Goal: Task Accomplishment & Management: Complete application form

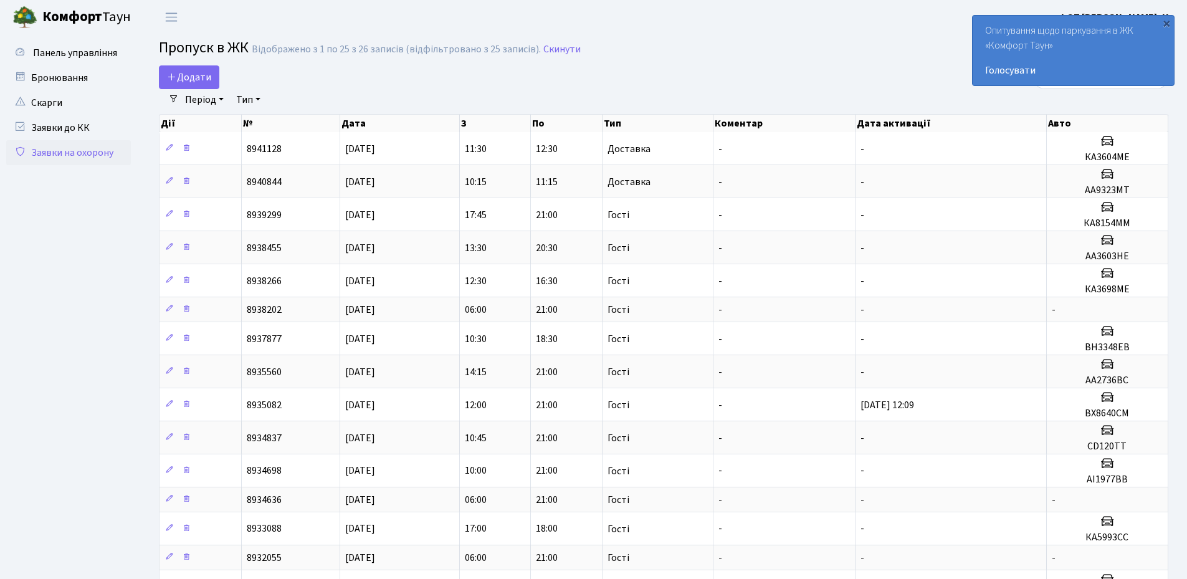
select select "25"
click at [191, 89] on link "Період" at bounding box center [204, 99] width 49 height 21
click at [191, 79] on span "Додати" at bounding box center [189, 77] width 44 height 14
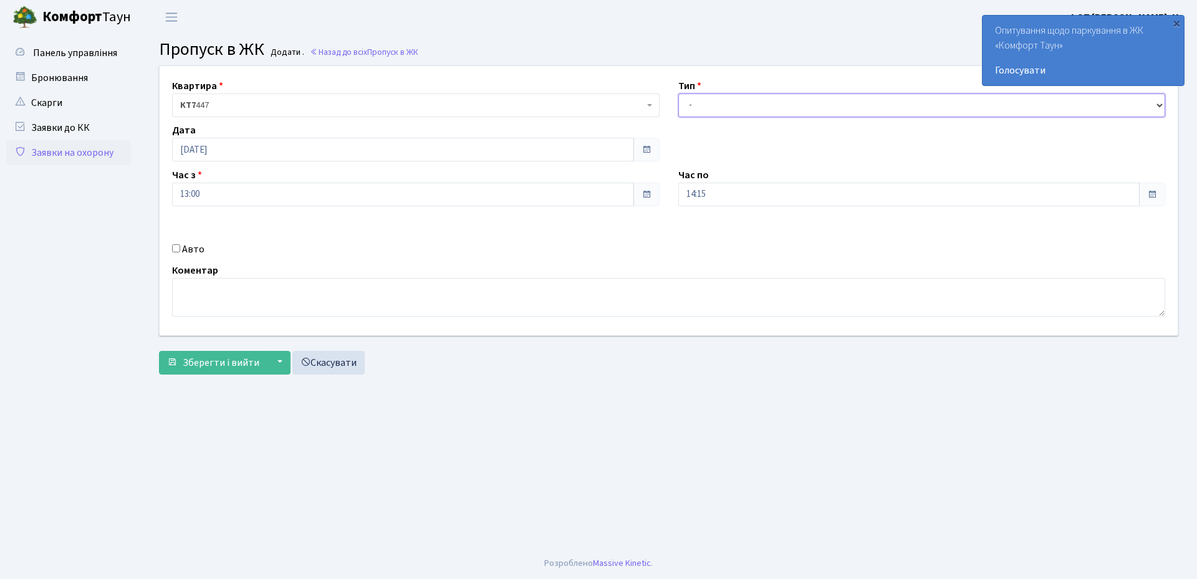
click at [809, 98] on select "- Доставка Таксі Гості Сервіс" at bounding box center [921, 105] width 487 height 24
select select "3"
click at [678, 93] on select "- Доставка Таксі Гості Сервіс" at bounding box center [921, 105] width 487 height 24
click at [716, 197] on input "14:15" at bounding box center [909, 195] width 462 height 24
click at [712, 232] on icon at bounding box center [713, 238] width 34 height 34
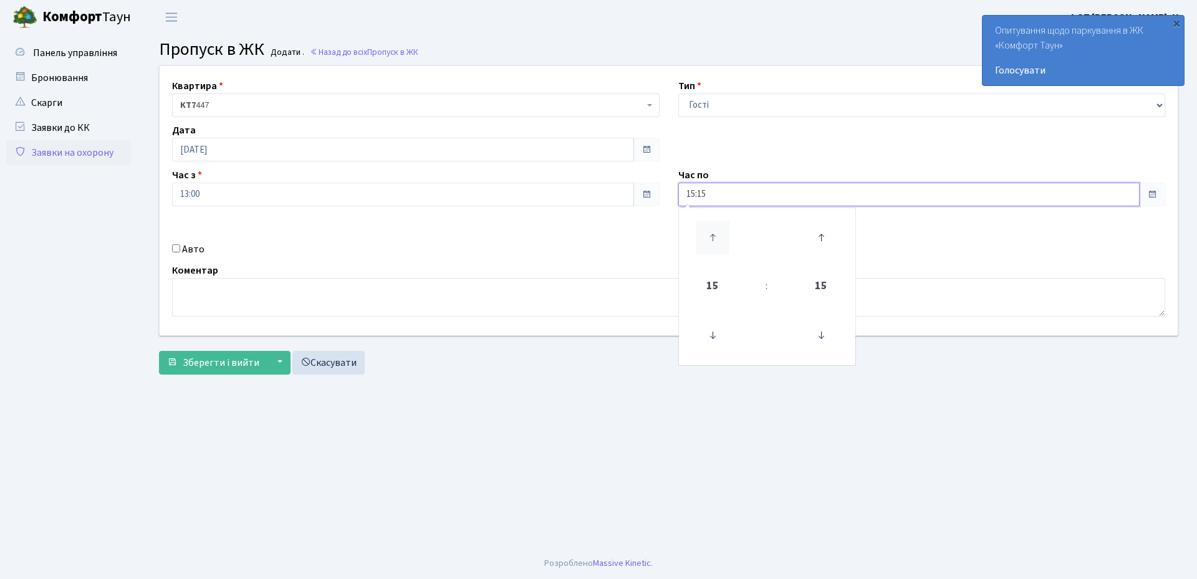
click at [712, 232] on icon at bounding box center [713, 238] width 34 height 34
type input "19:15"
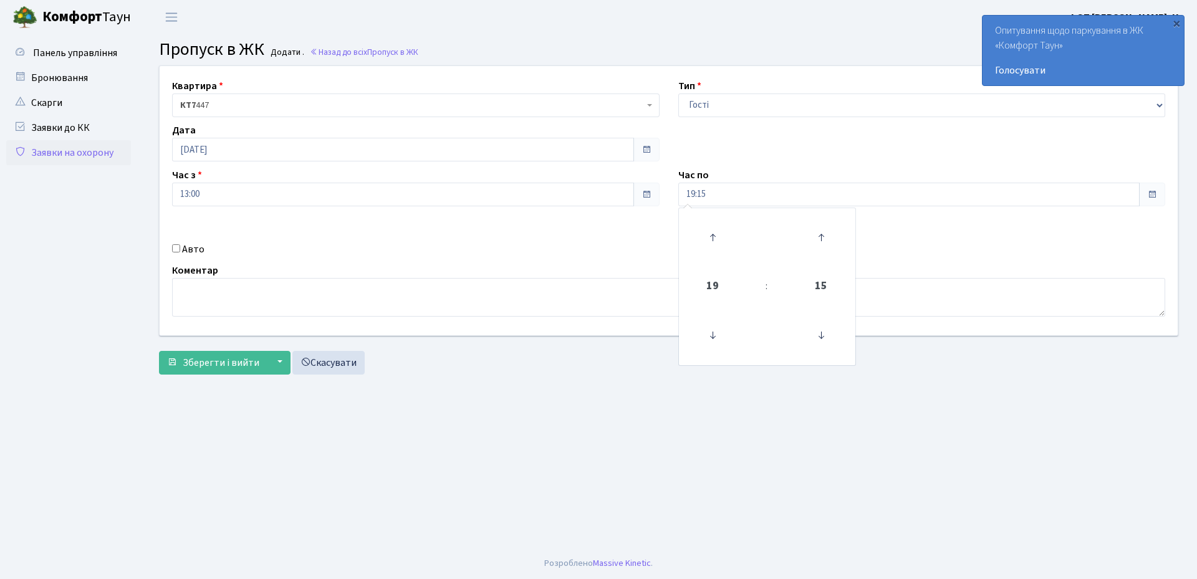
click at [621, 244] on div "Авто" at bounding box center [416, 249] width 506 height 15
click at [176, 251] on input "Авто" at bounding box center [176, 248] width 8 height 8
checkbox input "true"
paste input "АІ8968РХ"
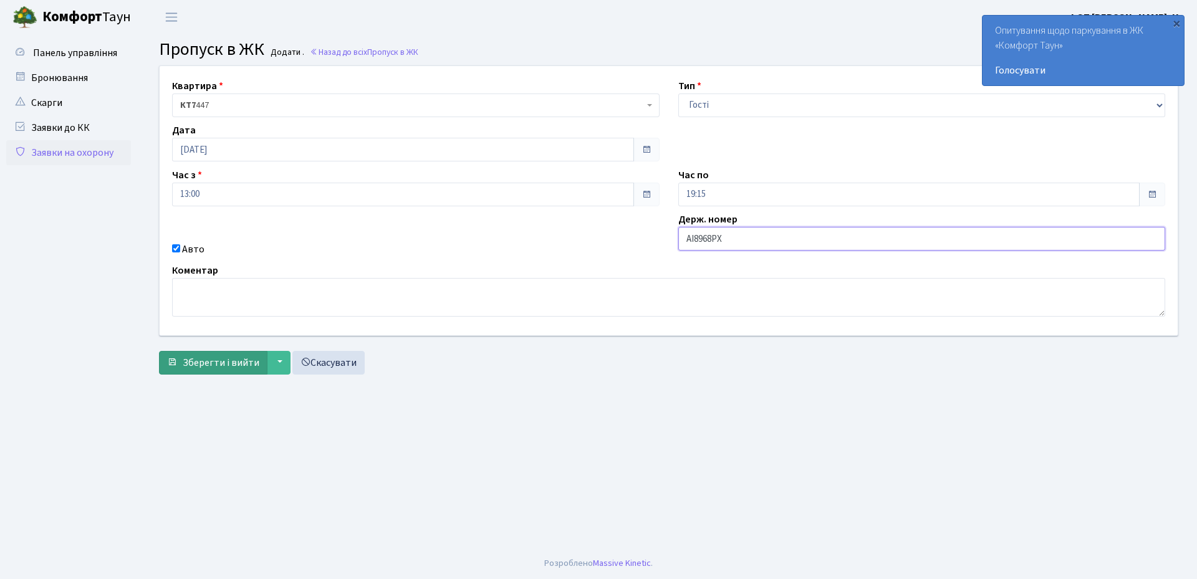
type input "АІ8968РХ"
click at [201, 363] on span "Зберегти і вийти" at bounding box center [221, 363] width 77 height 14
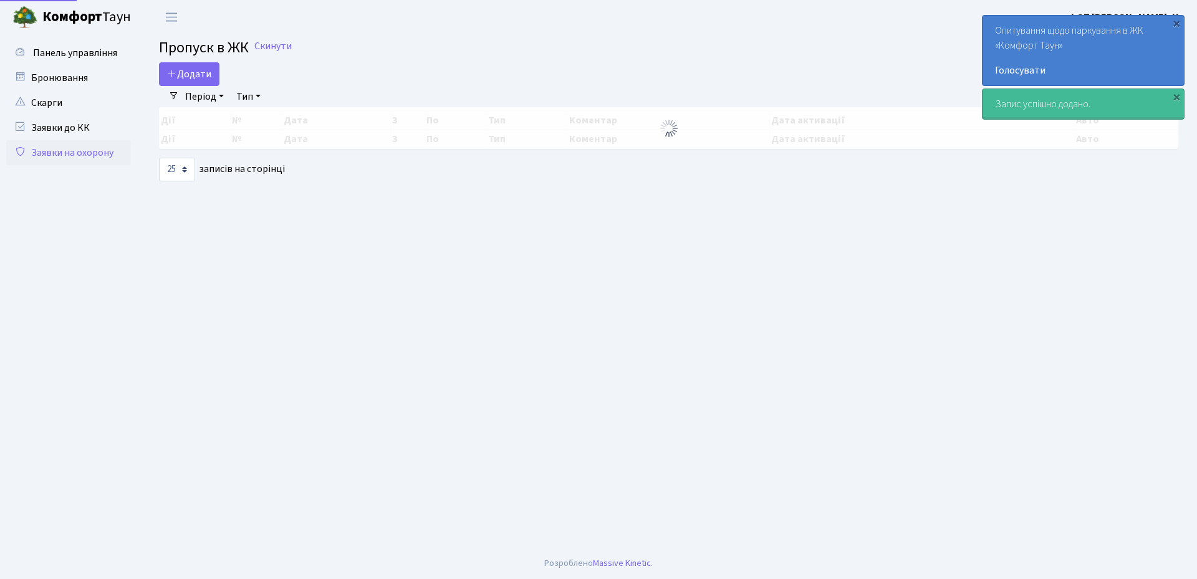
select select "25"
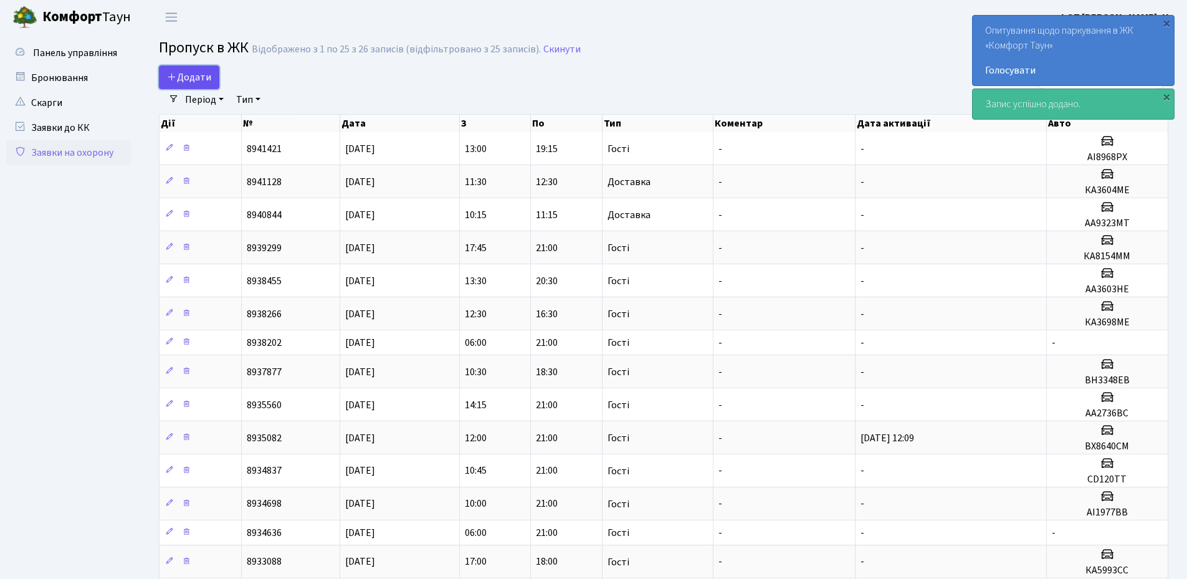
click at [191, 75] on span "Додати" at bounding box center [189, 77] width 44 height 14
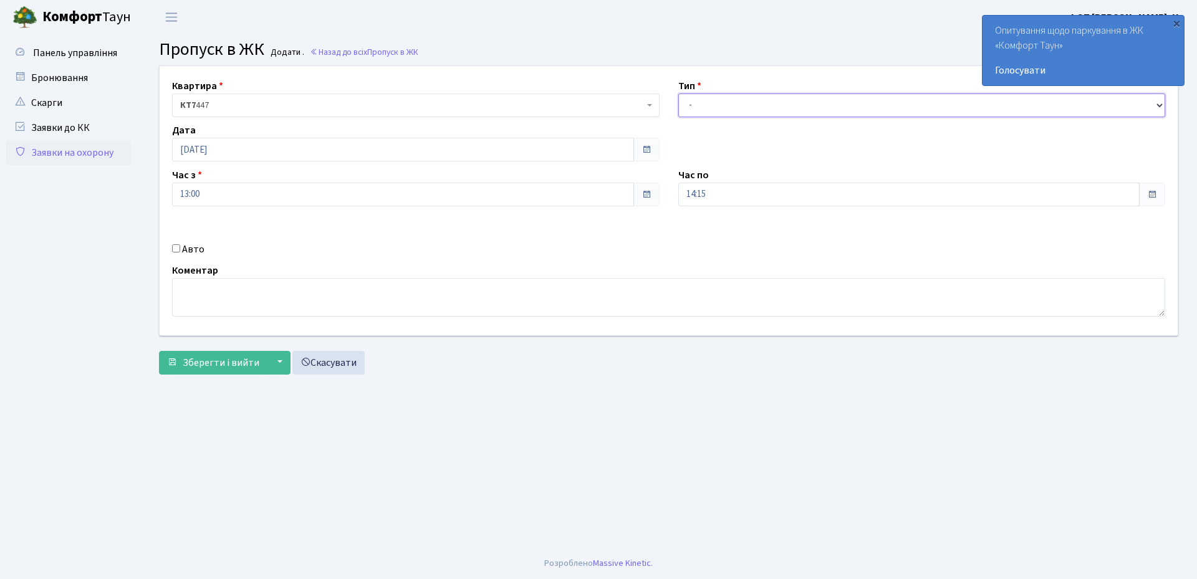
click at [730, 105] on select "- Доставка Таксі Гості Сервіс" at bounding box center [921, 105] width 487 height 24
select select "3"
click at [678, 93] on select "- Доставка Таксі Гості Сервіс" at bounding box center [921, 105] width 487 height 24
click at [229, 149] on input "[DATE]" at bounding box center [403, 150] width 462 height 24
click at [223, 234] on td "3" at bounding box center [222, 231] width 19 height 19
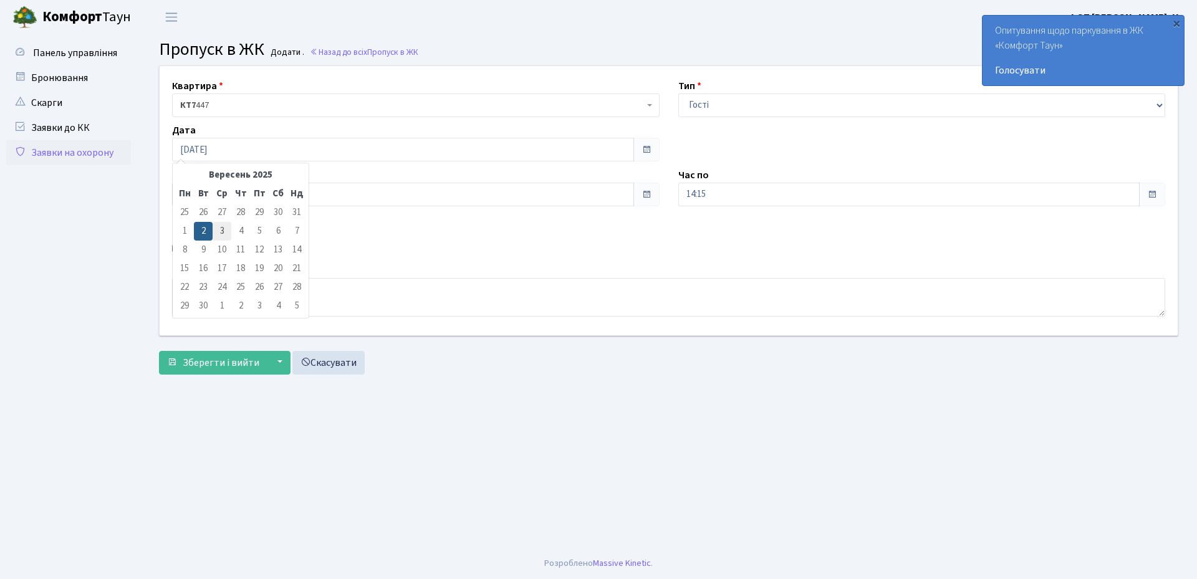
type input "[DATE]"
click at [237, 201] on input "13:00" at bounding box center [403, 195] width 462 height 24
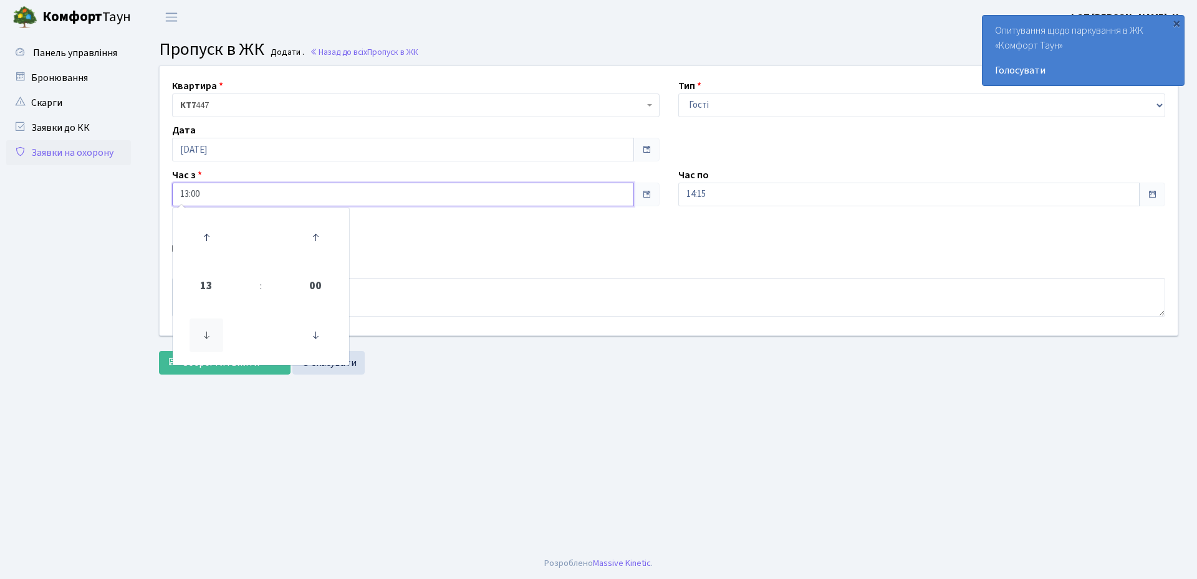
click at [198, 339] on icon at bounding box center [206, 336] width 34 height 34
click at [198, 340] on icon at bounding box center [206, 336] width 34 height 34
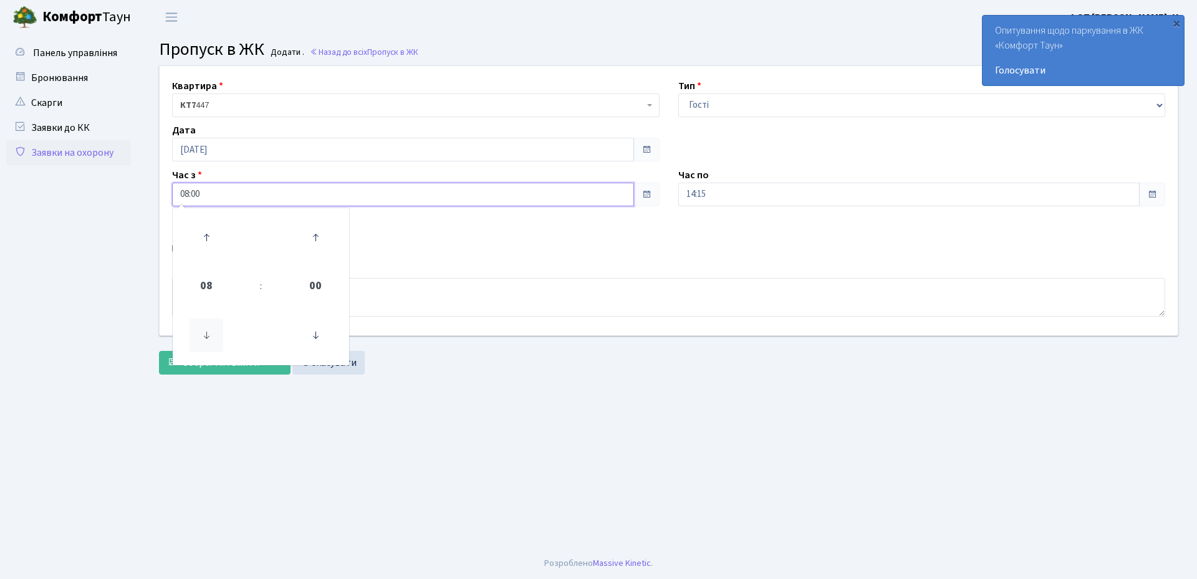
click at [198, 340] on icon at bounding box center [206, 336] width 34 height 34
click at [206, 236] on icon at bounding box center [206, 238] width 34 height 34
type input "06:00"
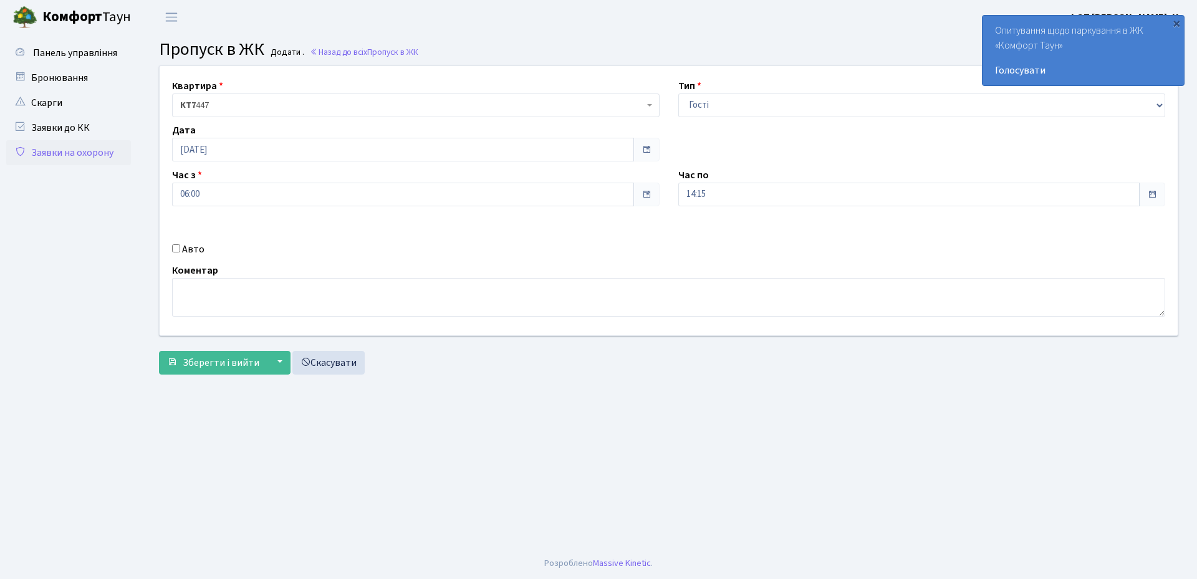
click at [467, 251] on div "Авто" at bounding box center [416, 249] width 506 height 15
click at [737, 184] on input "14:15" at bounding box center [909, 195] width 462 height 24
click at [712, 238] on icon at bounding box center [713, 238] width 34 height 34
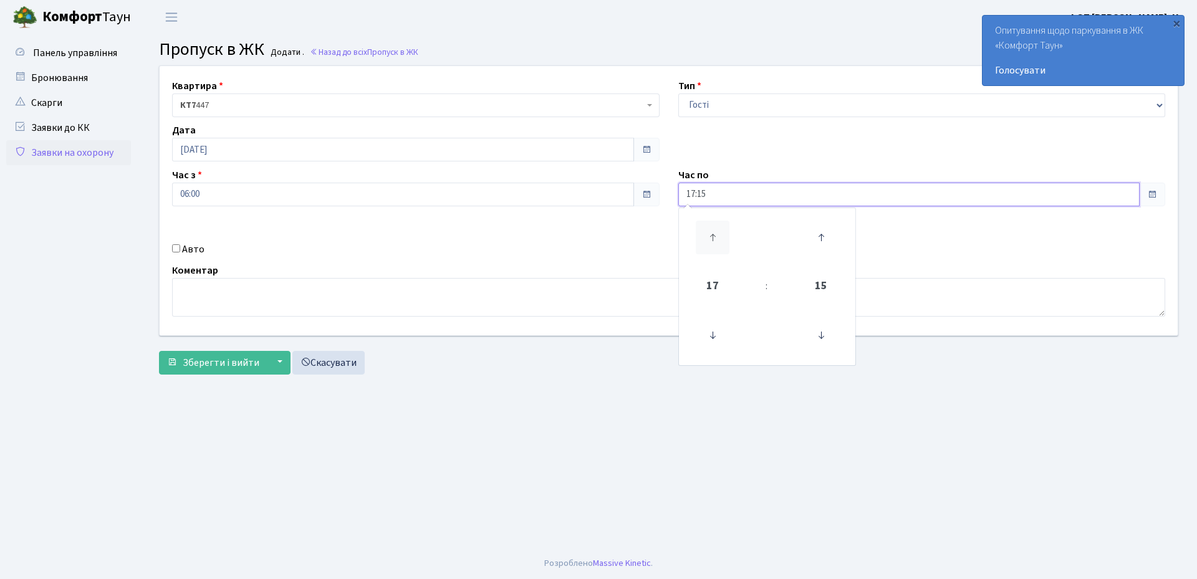
click at [712, 238] on icon at bounding box center [713, 238] width 34 height 34
click at [825, 333] on icon at bounding box center [821, 336] width 34 height 34
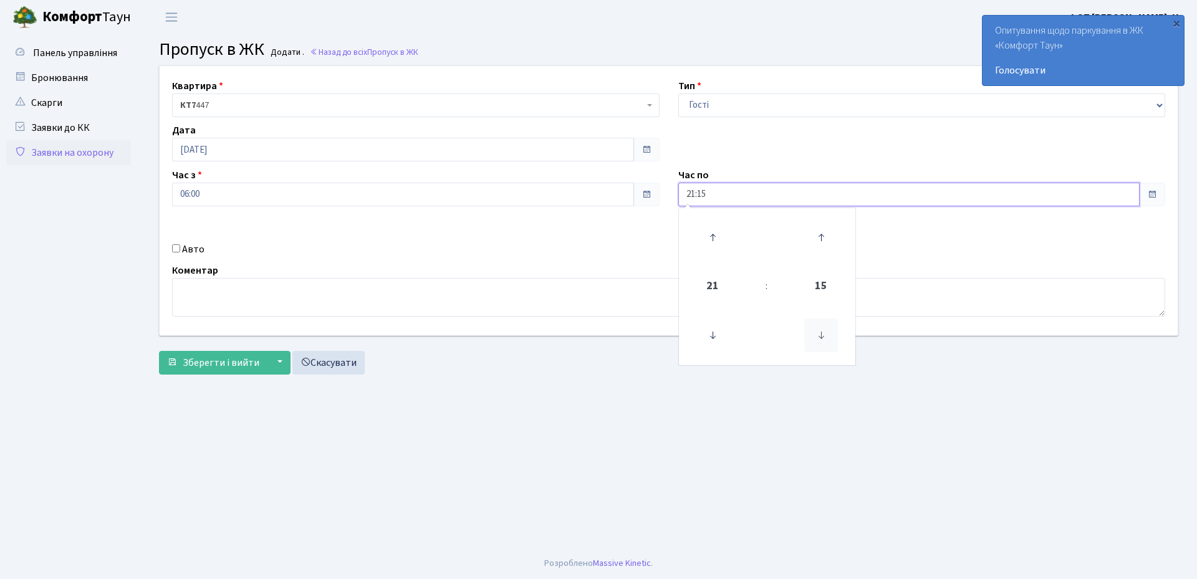
type input "21:00"
click at [527, 285] on textarea at bounding box center [668, 297] width 993 height 39
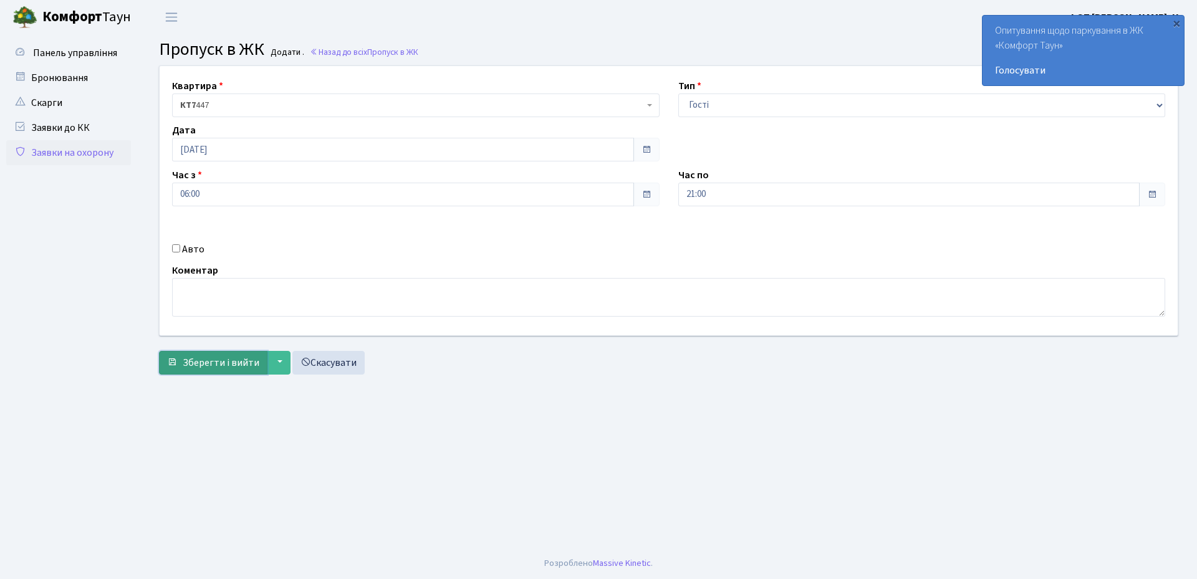
click at [205, 358] on span "Зберегти і вийти" at bounding box center [221, 363] width 77 height 14
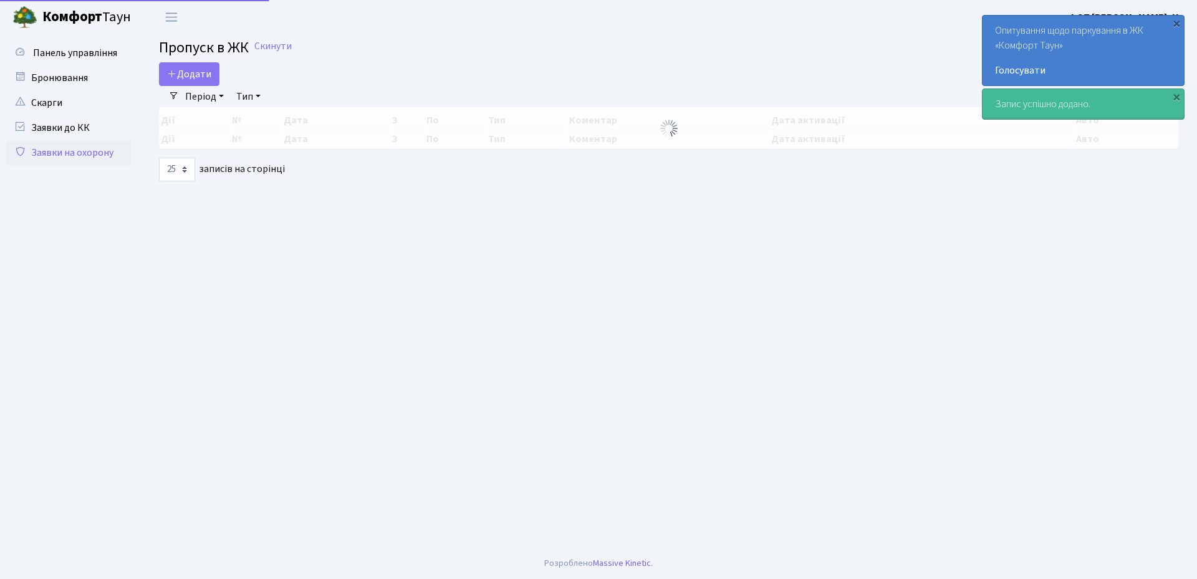
select select "25"
